Goal: Transaction & Acquisition: Purchase product/service

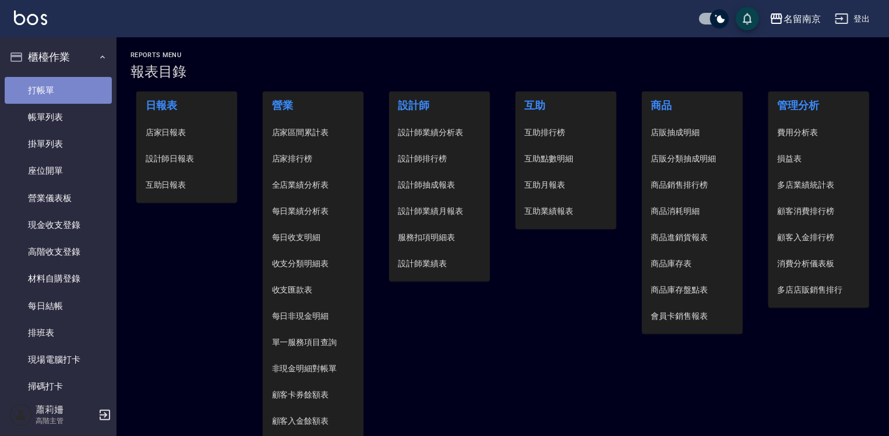
click at [69, 83] on link "打帳單" at bounding box center [58, 90] width 107 height 27
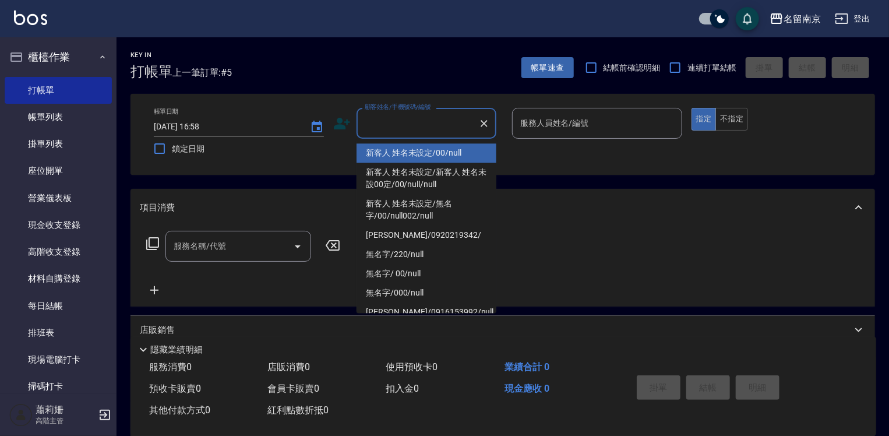
click at [433, 128] on input "顧客姓名/手機號碼/編號" at bounding box center [418, 123] width 112 height 20
type input "新客人 姓名未設定/00/null"
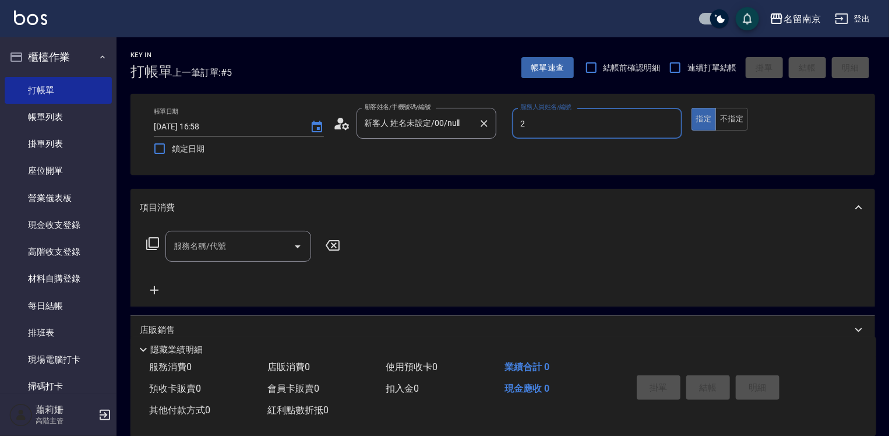
type input "[PERSON_NAME]-2"
type button "true"
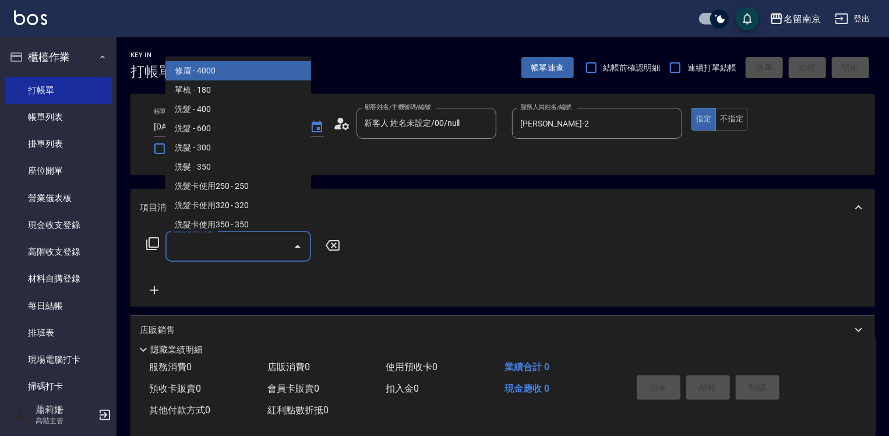
click at [210, 240] on input "服務名稱/代號" at bounding box center [230, 246] width 118 height 20
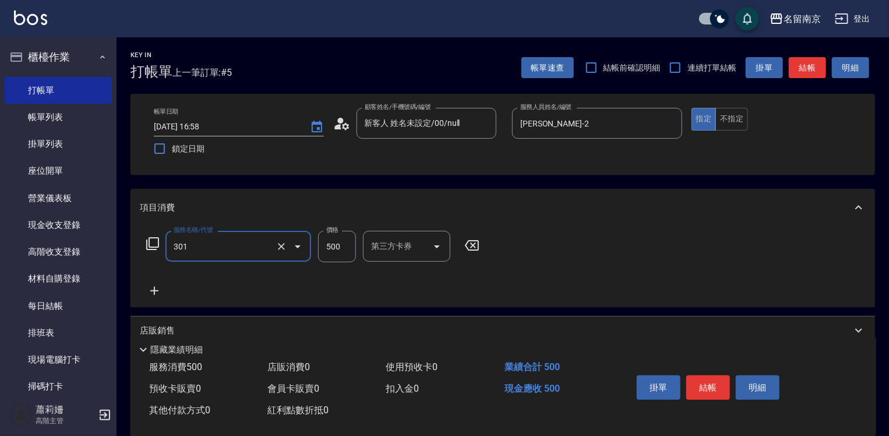
type input "剪髮(301)"
type input "650"
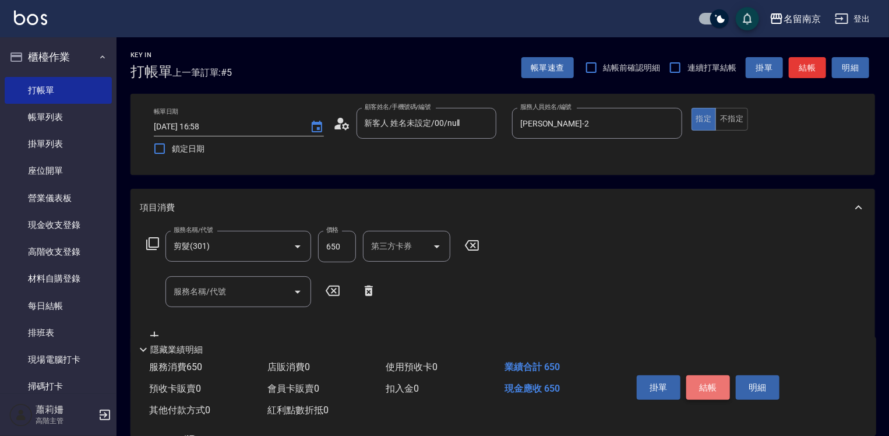
click at [718, 387] on button "結帳" at bounding box center [708, 387] width 44 height 24
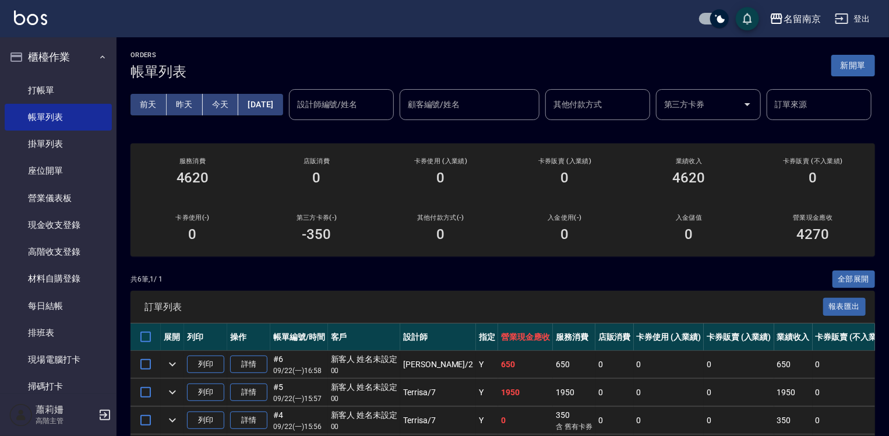
scroll to position [116, 0]
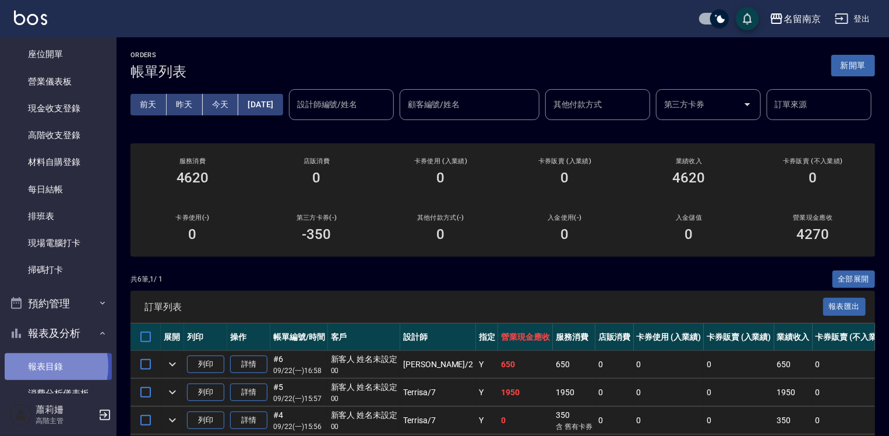
click at [41, 366] on link "報表目錄" at bounding box center [58, 366] width 107 height 27
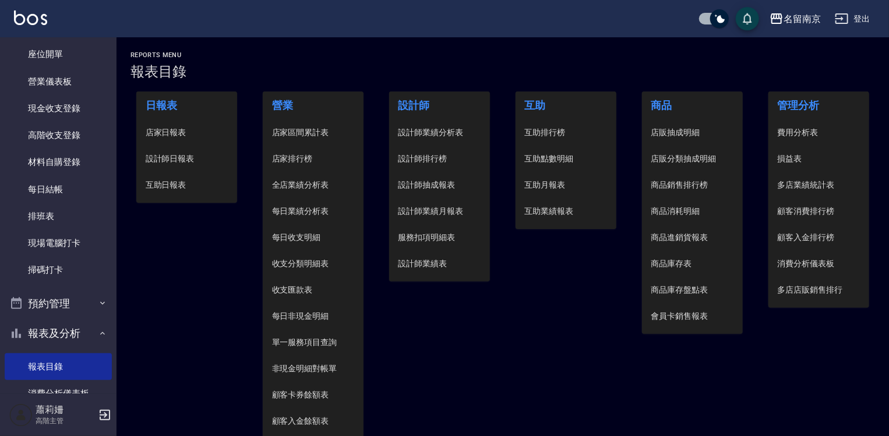
click at [186, 161] on span "設計師日報表" at bounding box center [187, 159] width 83 height 12
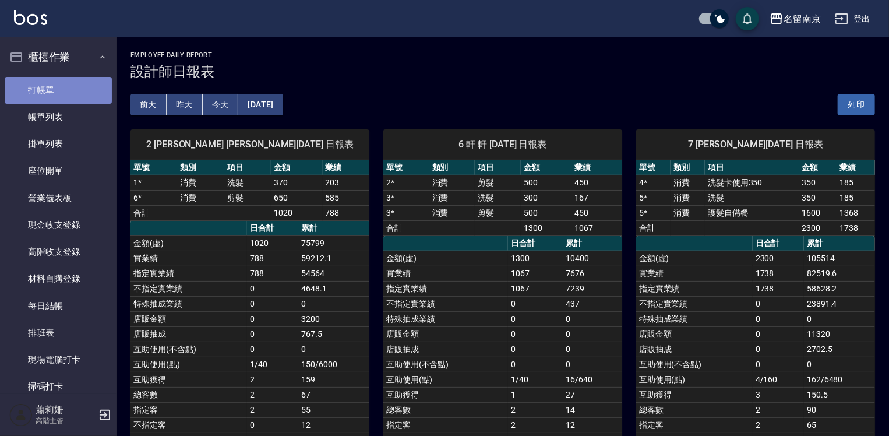
click at [72, 87] on link "打帳單" at bounding box center [58, 90] width 107 height 27
